Goal: Transaction & Acquisition: Obtain resource

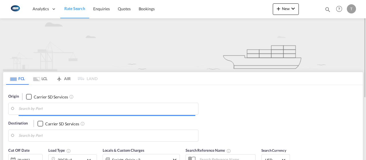
type input "[GEOGRAPHIC_DATA], [GEOGRAPHIC_DATA]"
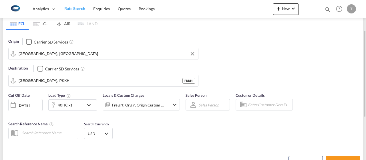
scroll to position [72, 0]
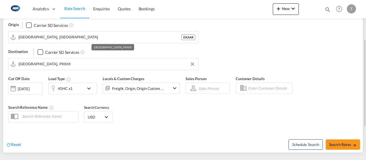
click at [58, 62] on input "[GEOGRAPHIC_DATA], PKKHI" at bounding box center [107, 64] width 177 height 9
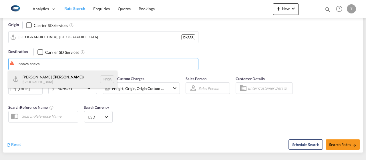
click at [55, 76] on div "[PERSON_NAME] ( [GEOGRAPHIC_DATA] ) [GEOGRAPHIC_DATA] [GEOGRAPHIC_DATA]" at bounding box center [62, 79] width 109 height 17
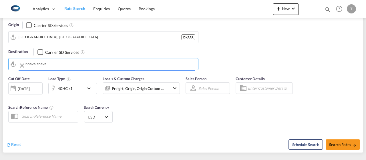
type input "[PERSON_NAME] ([PERSON_NAME]), [GEOGRAPHIC_DATA]"
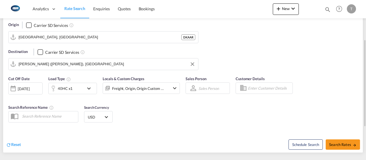
click at [73, 88] on div "40HC x1" at bounding box center [67, 88] width 36 height 11
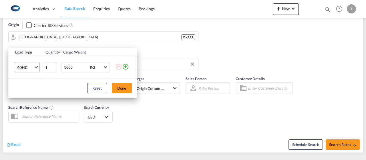
click at [30, 66] on span "40HC" at bounding box center [25, 68] width 17 height 6
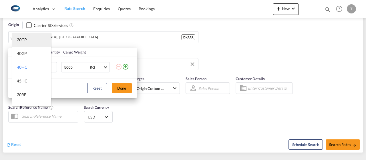
click at [25, 42] on div "20GP" at bounding box center [22, 40] width 10 height 6
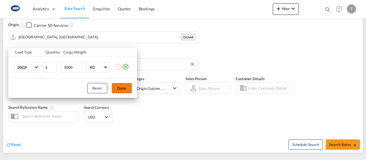
click at [120, 88] on button "Done" at bounding box center [122, 88] width 20 height 10
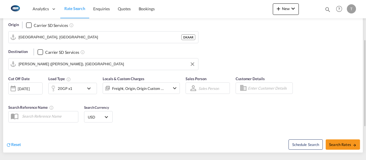
click at [148, 90] on div "Freight, Origin, Origin Custom +1" at bounding box center [138, 88] width 52 height 8
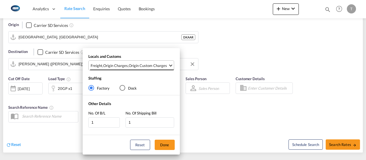
click at [124, 67] on div "Origin Charges" at bounding box center [115, 65] width 25 height 5
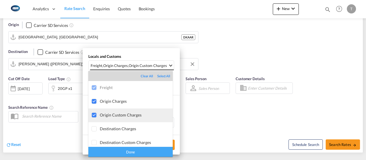
scroll to position [3, 0]
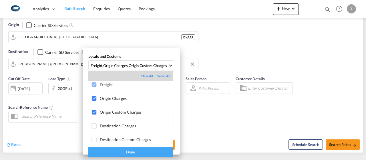
click at [137, 153] on div "Done" at bounding box center [130, 152] width 84 height 10
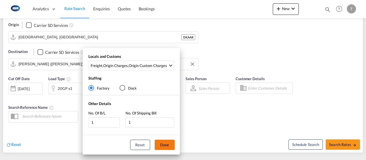
click at [168, 141] on button "Done" at bounding box center [165, 145] width 20 height 10
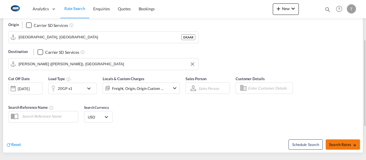
click at [336, 147] on button "Search Rates" at bounding box center [343, 144] width 34 height 10
type input "DKAAR to INNSA / [DATE]"
